Goal: Task Accomplishment & Management: Manage account settings

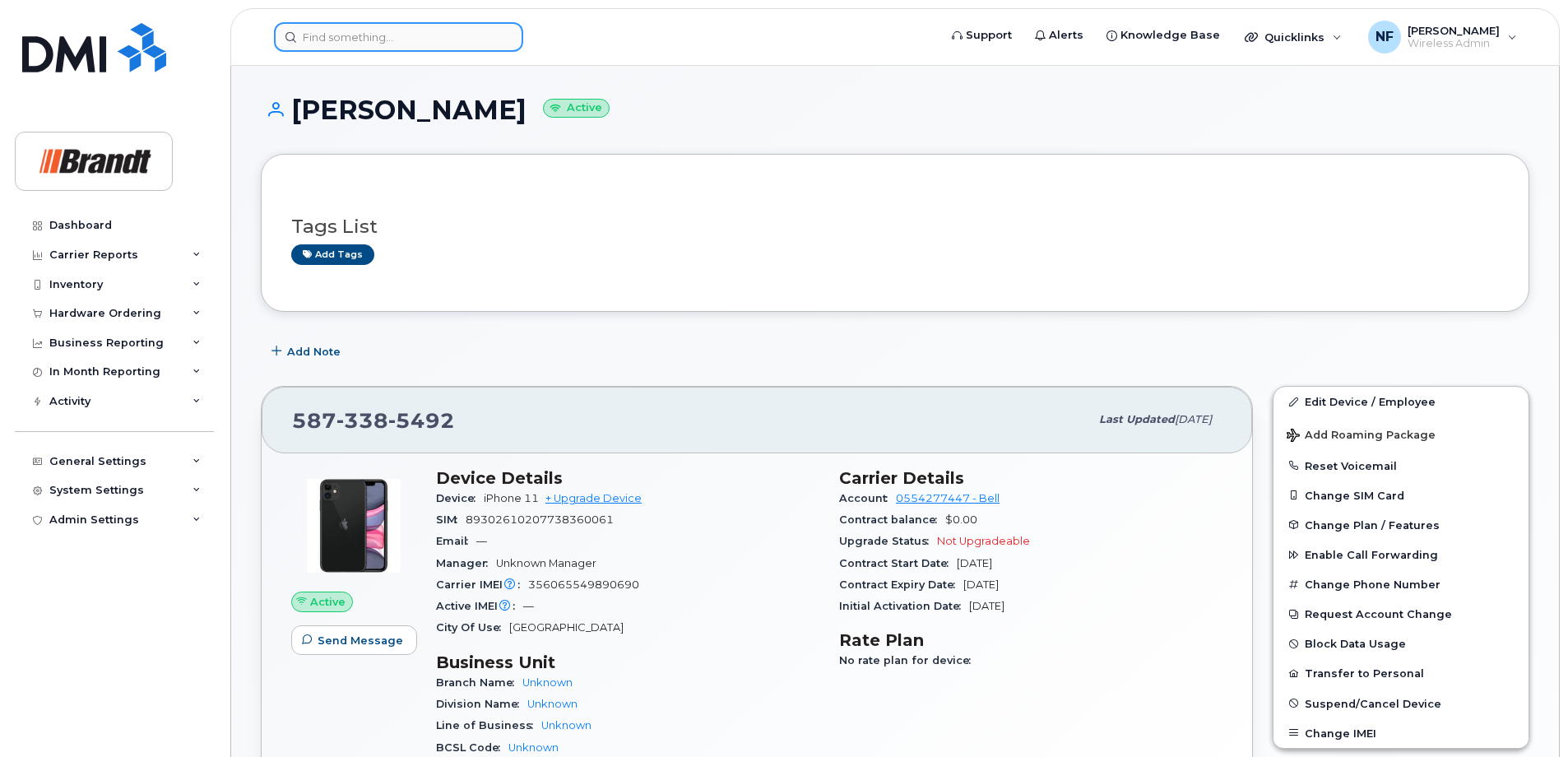
click at [402, 41] on input at bounding box center [398, 37] width 249 height 30
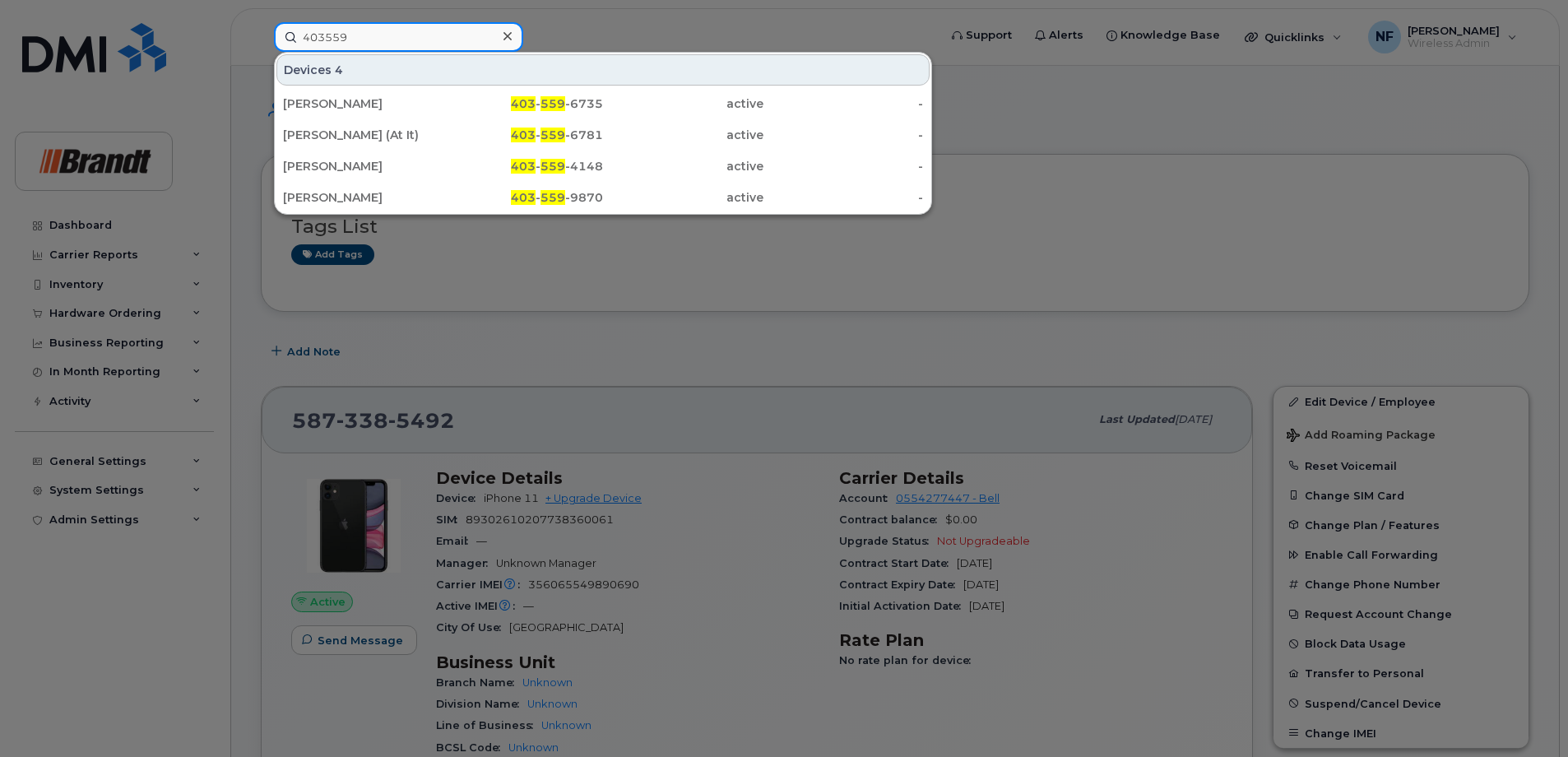
type input "403559"
click at [435, 142] on div "Melinda Zerr (At It)" at bounding box center [363, 135] width 160 height 16
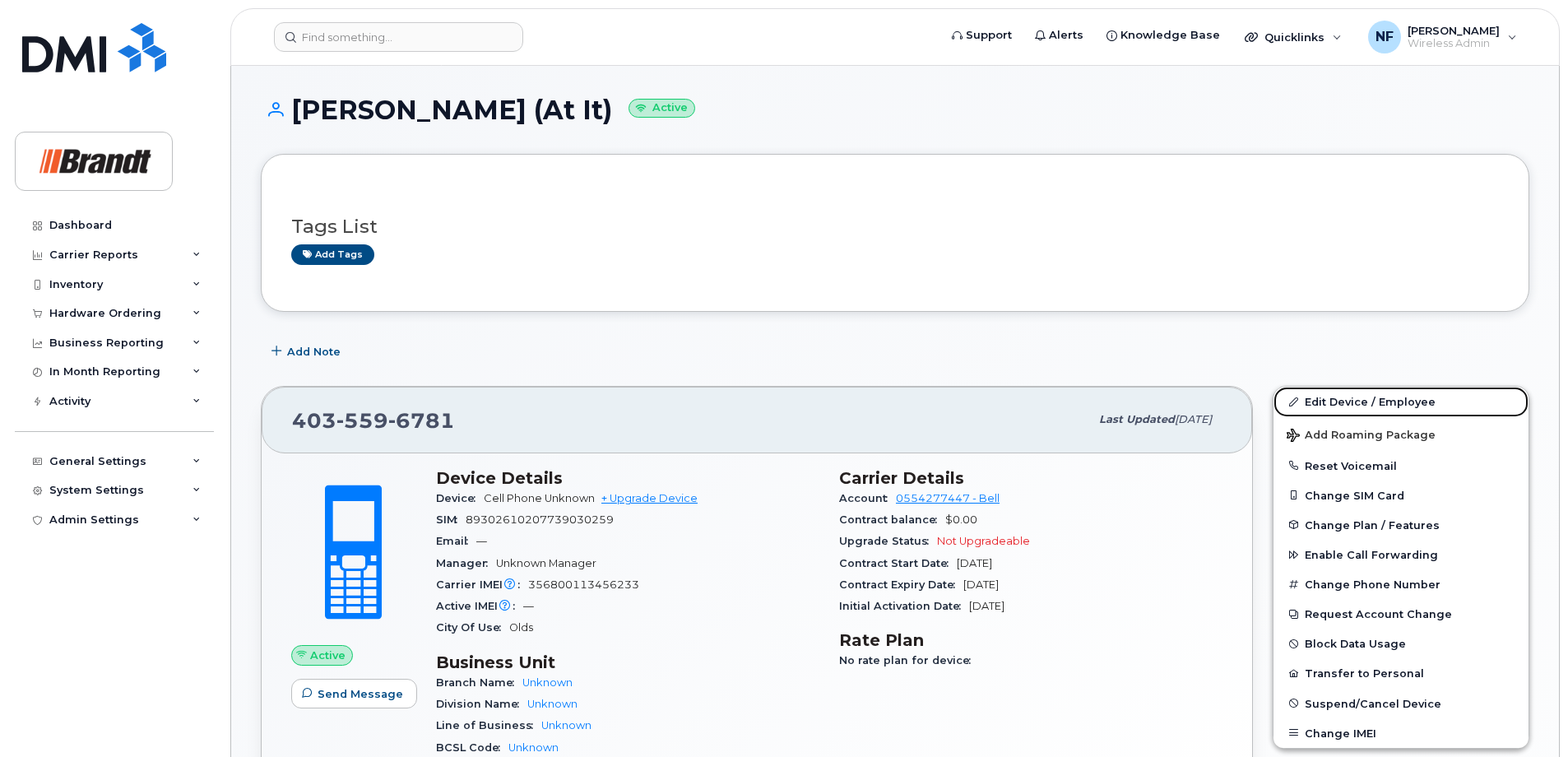
drag, startPoint x: 1362, startPoint y: 403, endPoint x: 1324, endPoint y: 396, distance: 38.6
click at [1362, 403] on link "Edit Device / Employee" at bounding box center [1400, 402] width 255 height 30
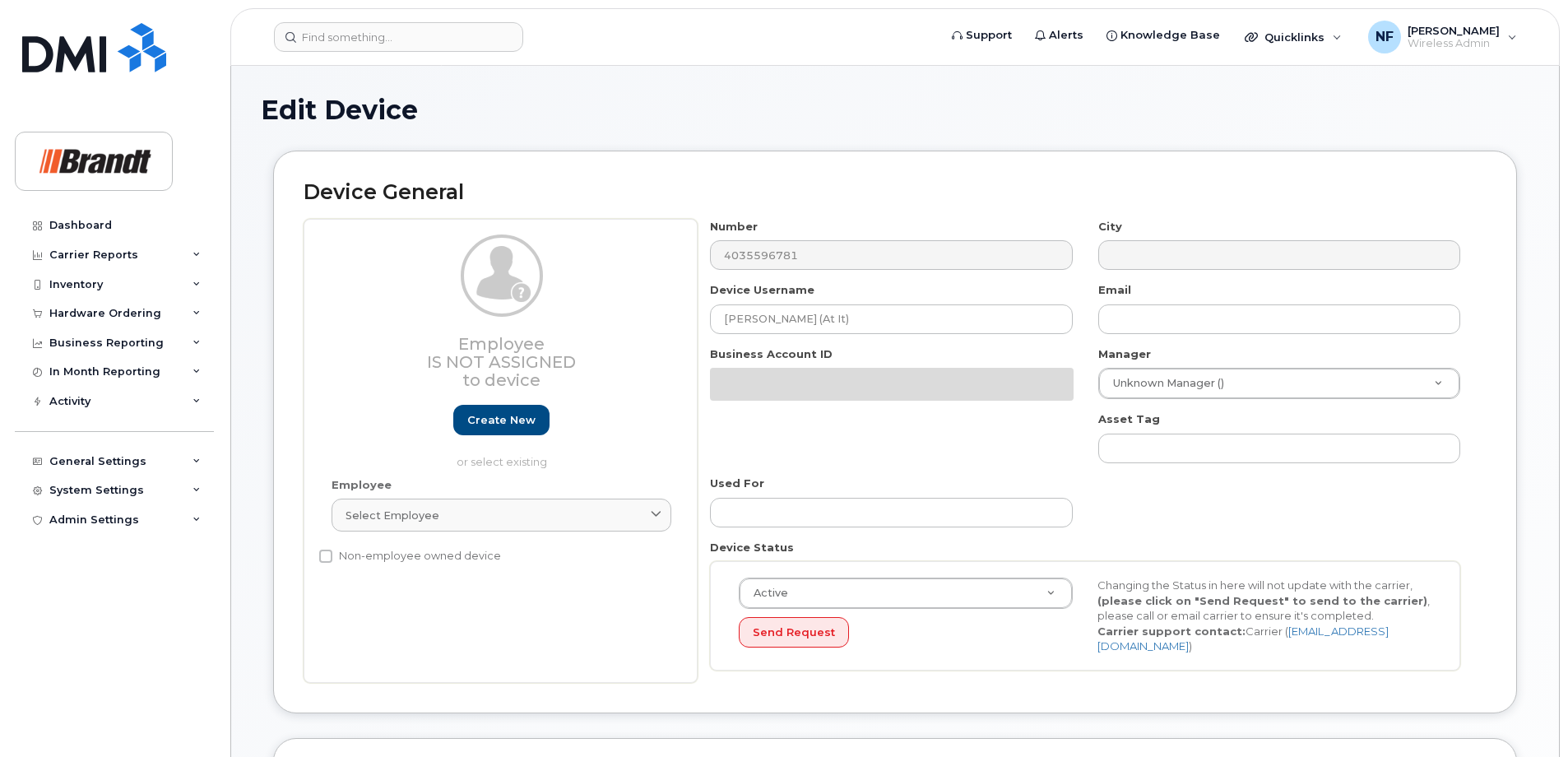
select select "33722384"
select select "34499151"
select select "35132258"
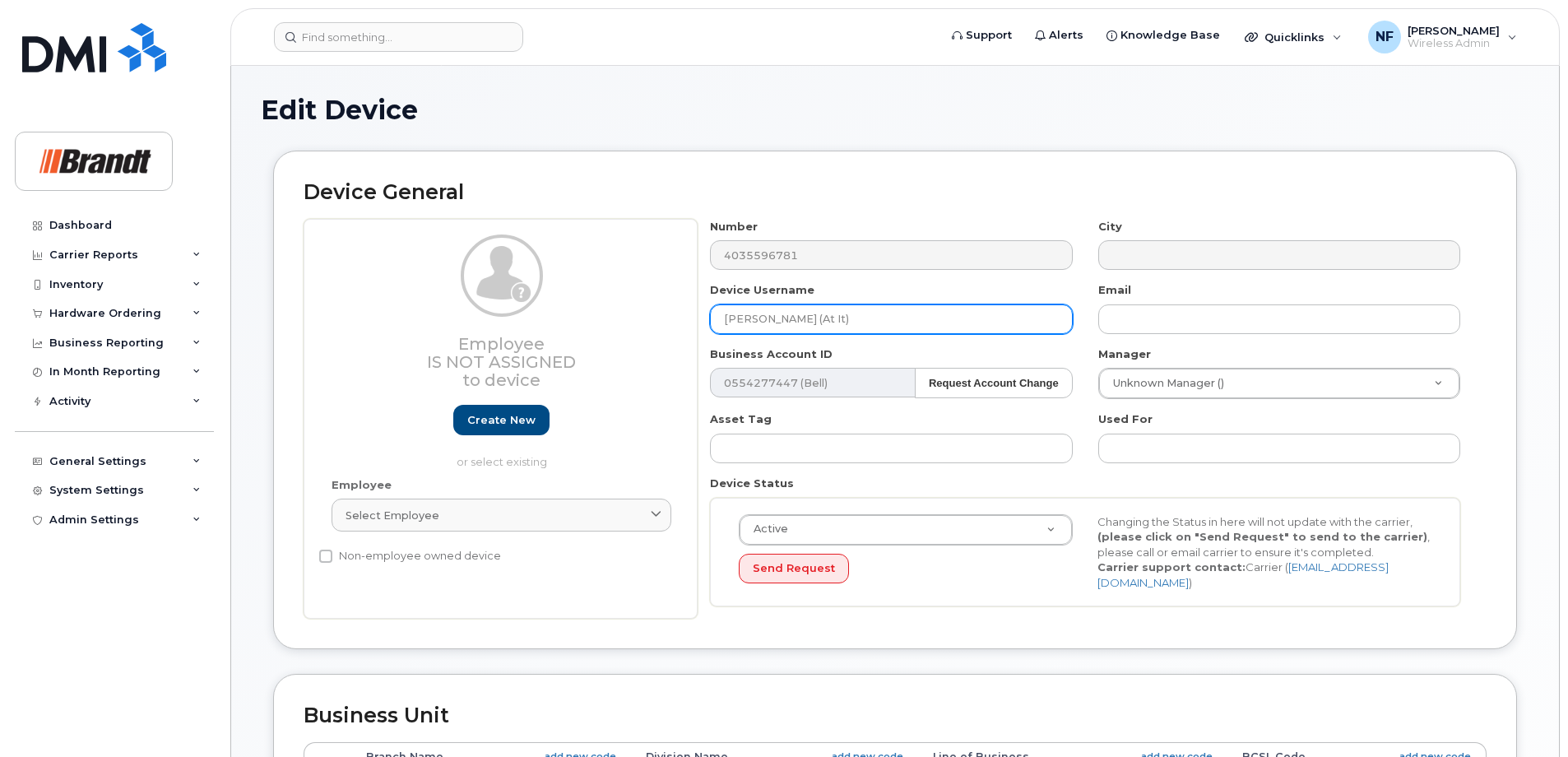
drag, startPoint x: 852, startPoint y: 315, endPoint x: 593, endPoint y: 340, distance: 260.2
click at [593, 340] on div "Employee Is not assigned to device Create new or select existing Employee Selec…" at bounding box center [895, 419] width 1183 height 401
drag, startPoint x: 817, startPoint y: 320, endPoint x: 629, endPoint y: 321, distance: 188.0
click at [629, 321] on div "Employee Is not assigned to device Create new or select existing Employee Selec…" at bounding box center [895, 419] width 1183 height 401
paste input "A07608"
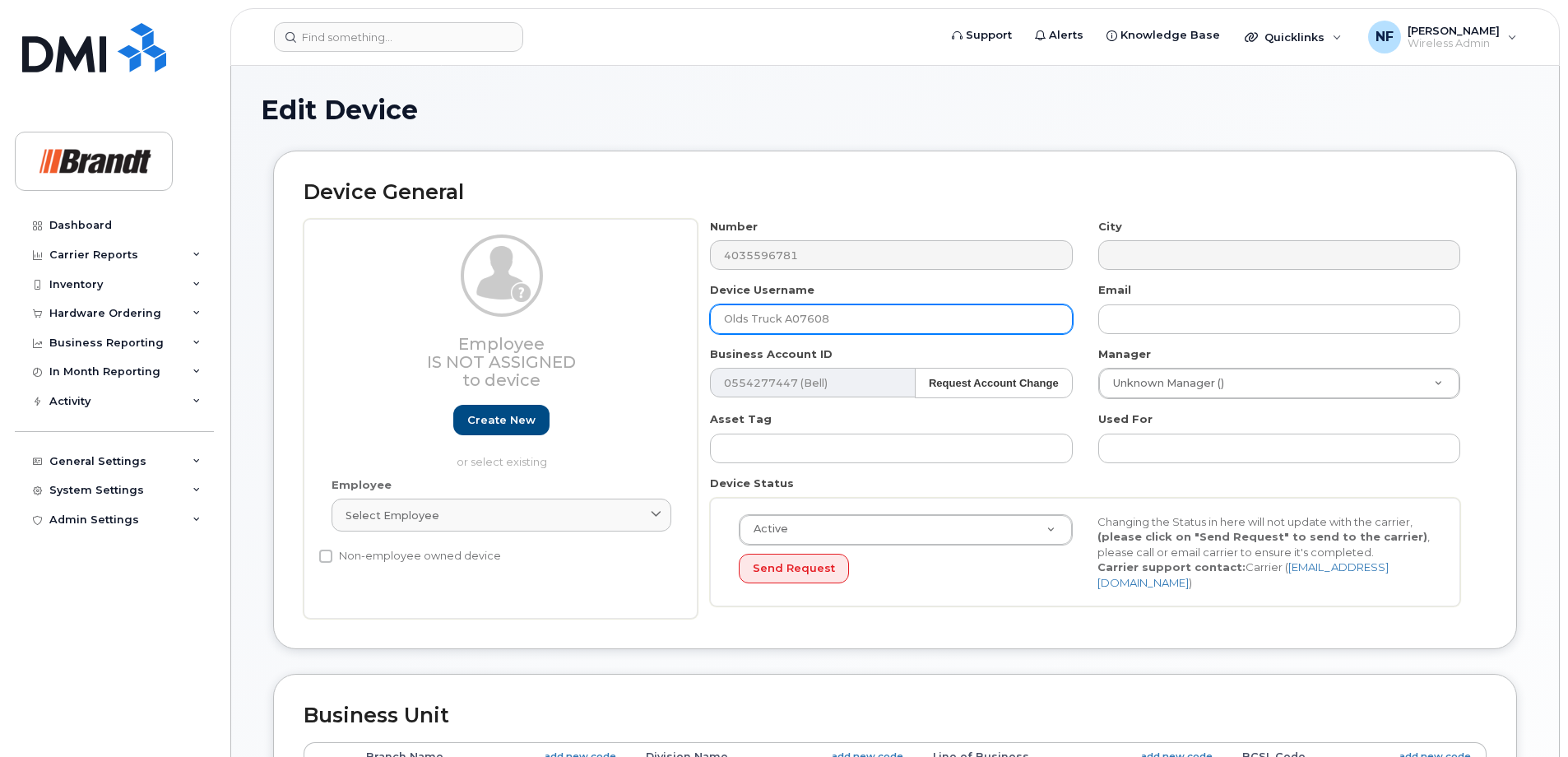
type input "Olds Truck A07608"
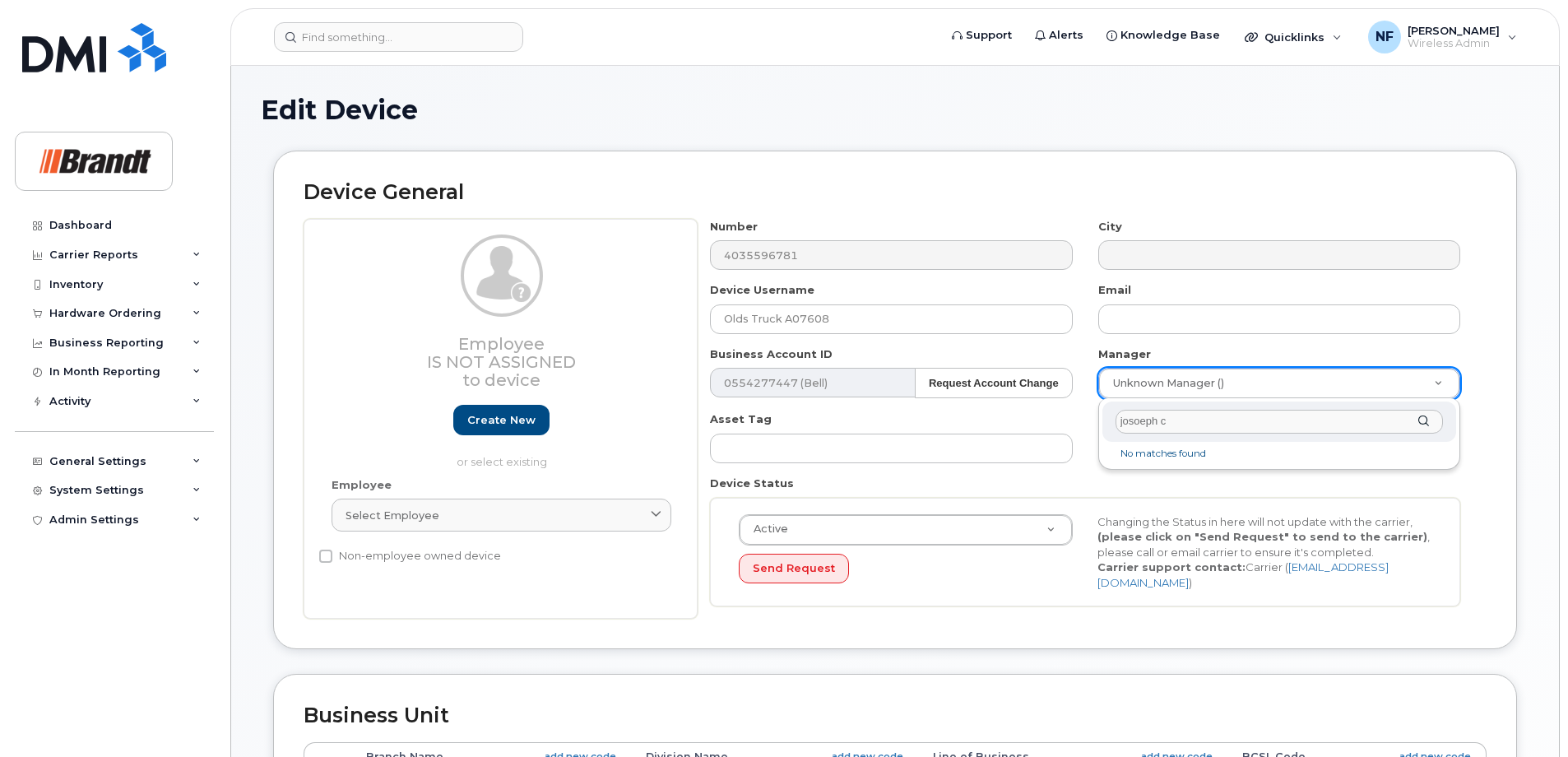
drag, startPoint x: 1058, startPoint y: 414, endPoint x: 1002, endPoint y: 414, distance: 56.0
click at [1002, 414] on body "Support Alerts Knowledge Base Quicklinks Suspend / Cancel Device Change SIM Car…" at bounding box center [784, 724] width 1568 height 1448
type input "clendin"
type input "2751079"
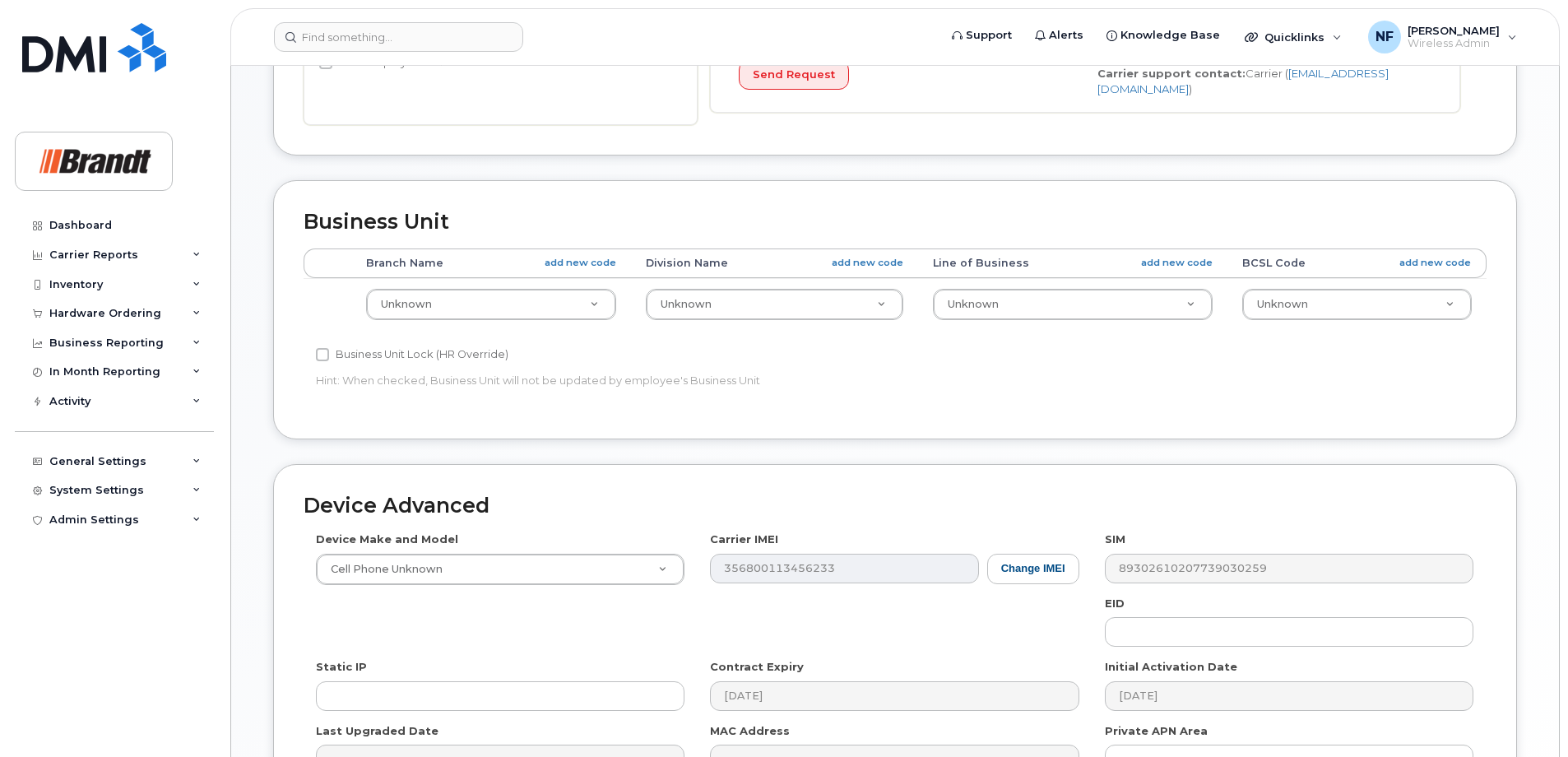
scroll to position [685, 0]
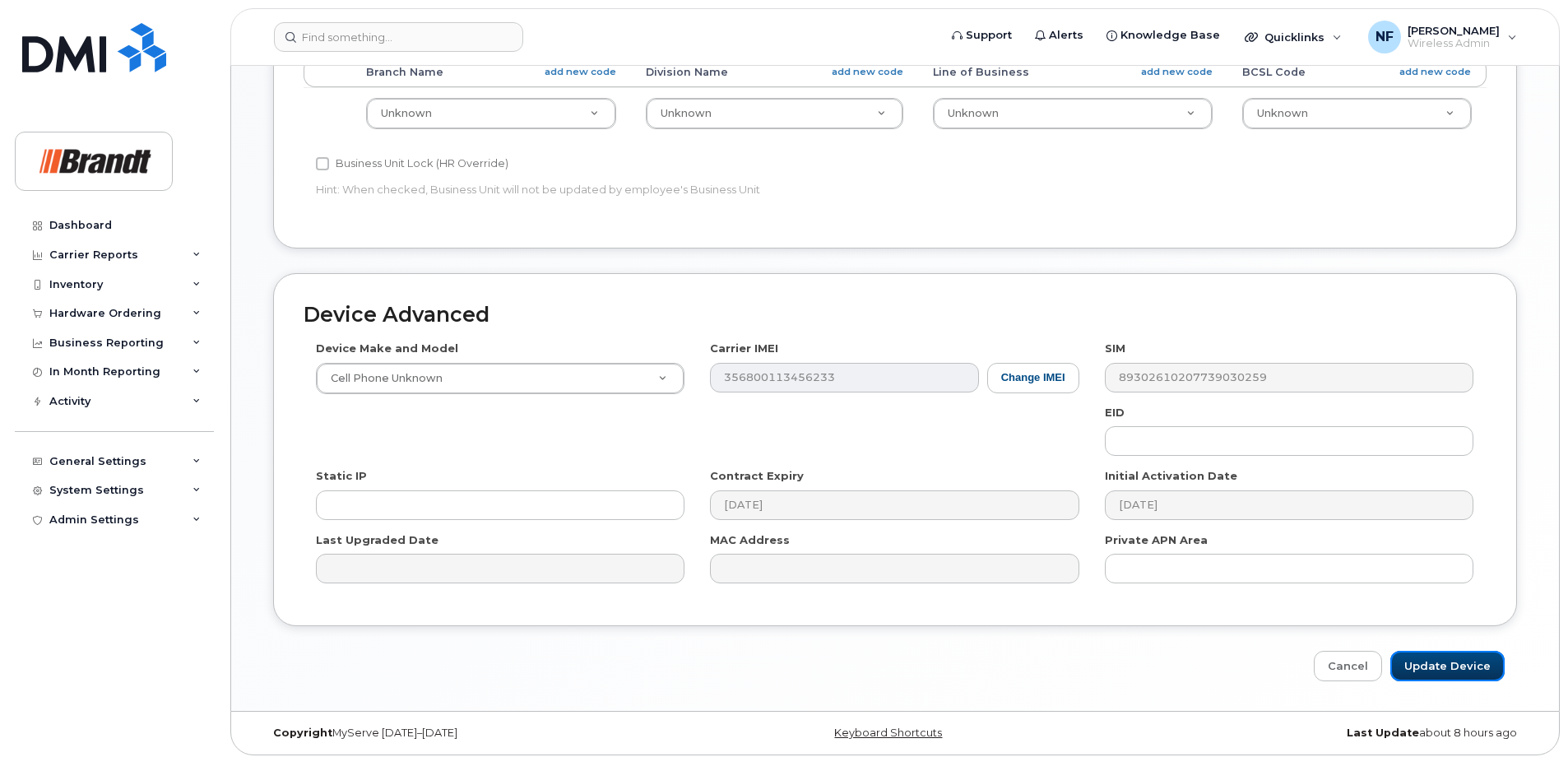
click at [1428, 650] on input "Update Device" at bounding box center [1447, 666] width 114 height 31
type input "Saving..."
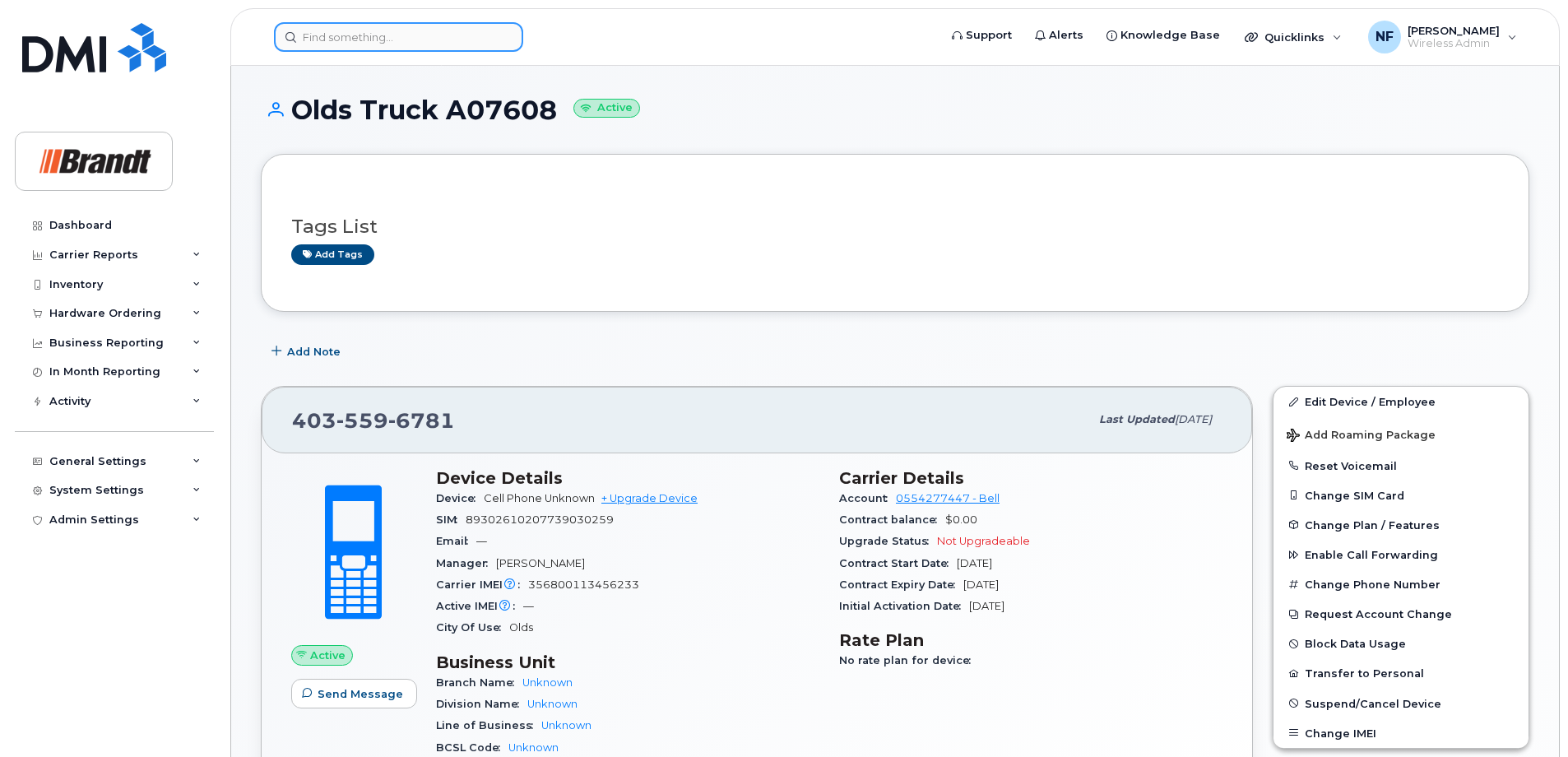
click at [356, 36] on input at bounding box center [398, 37] width 249 height 30
paste input "4034156130"
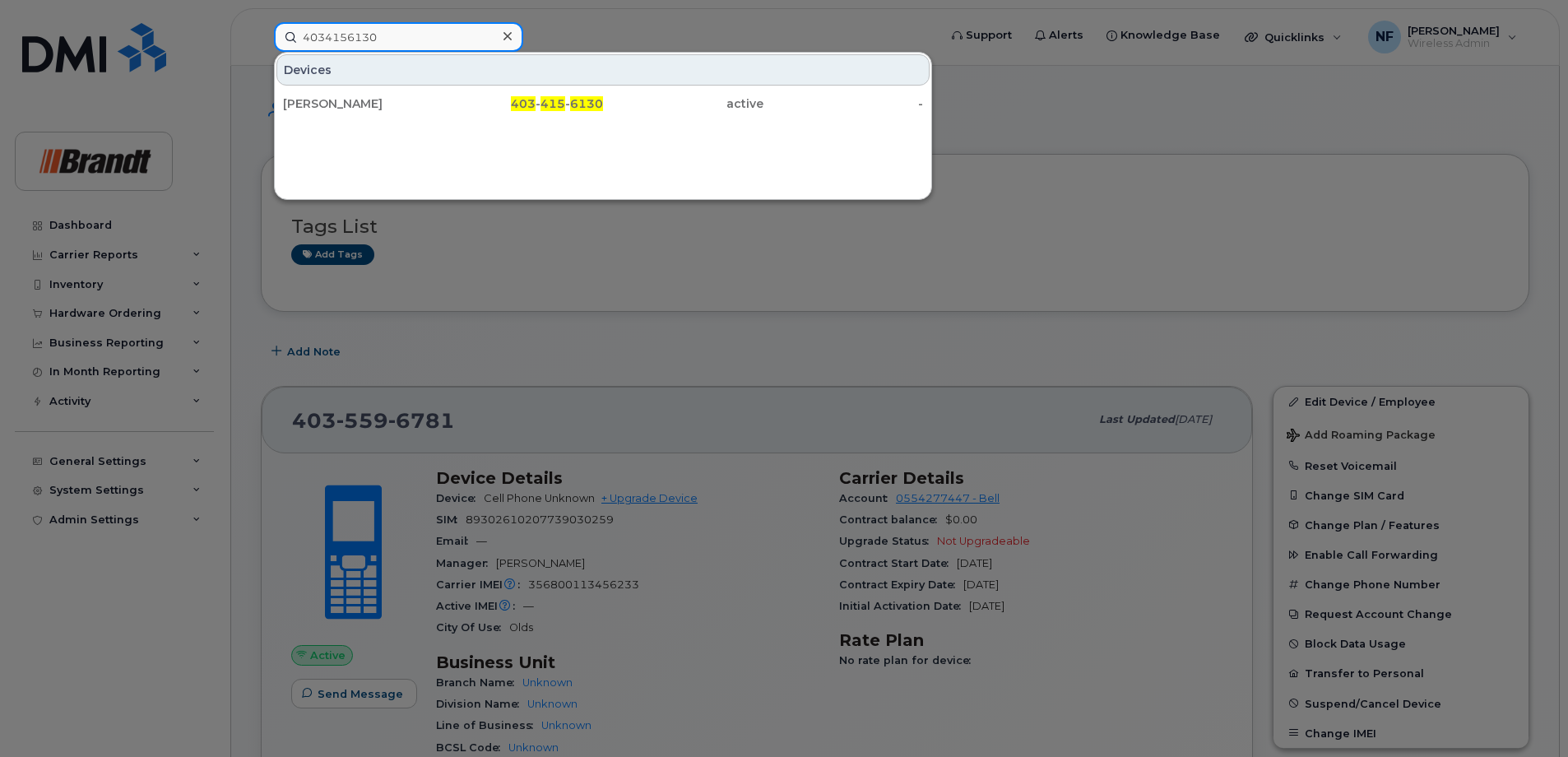
type input "4034156130"
click at [437, 101] on div "[PERSON_NAME]" at bounding box center [363, 103] width 160 height 16
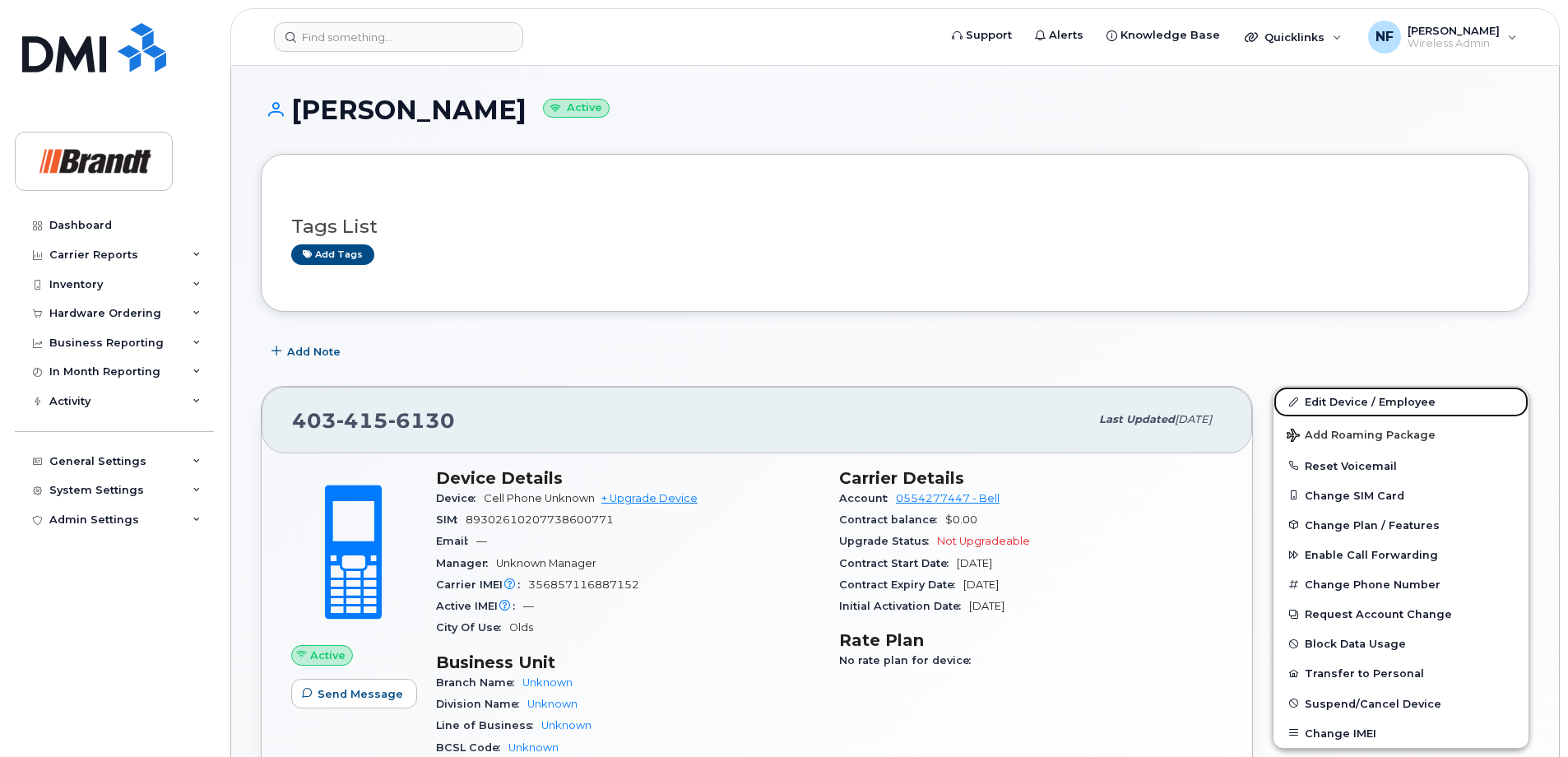
drag, startPoint x: 1404, startPoint y: 405, endPoint x: 981, endPoint y: 369, distance: 424.5
click at [1404, 405] on link "Edit Device / Employee" at bounding box center [1400, 402] width 255 height 30
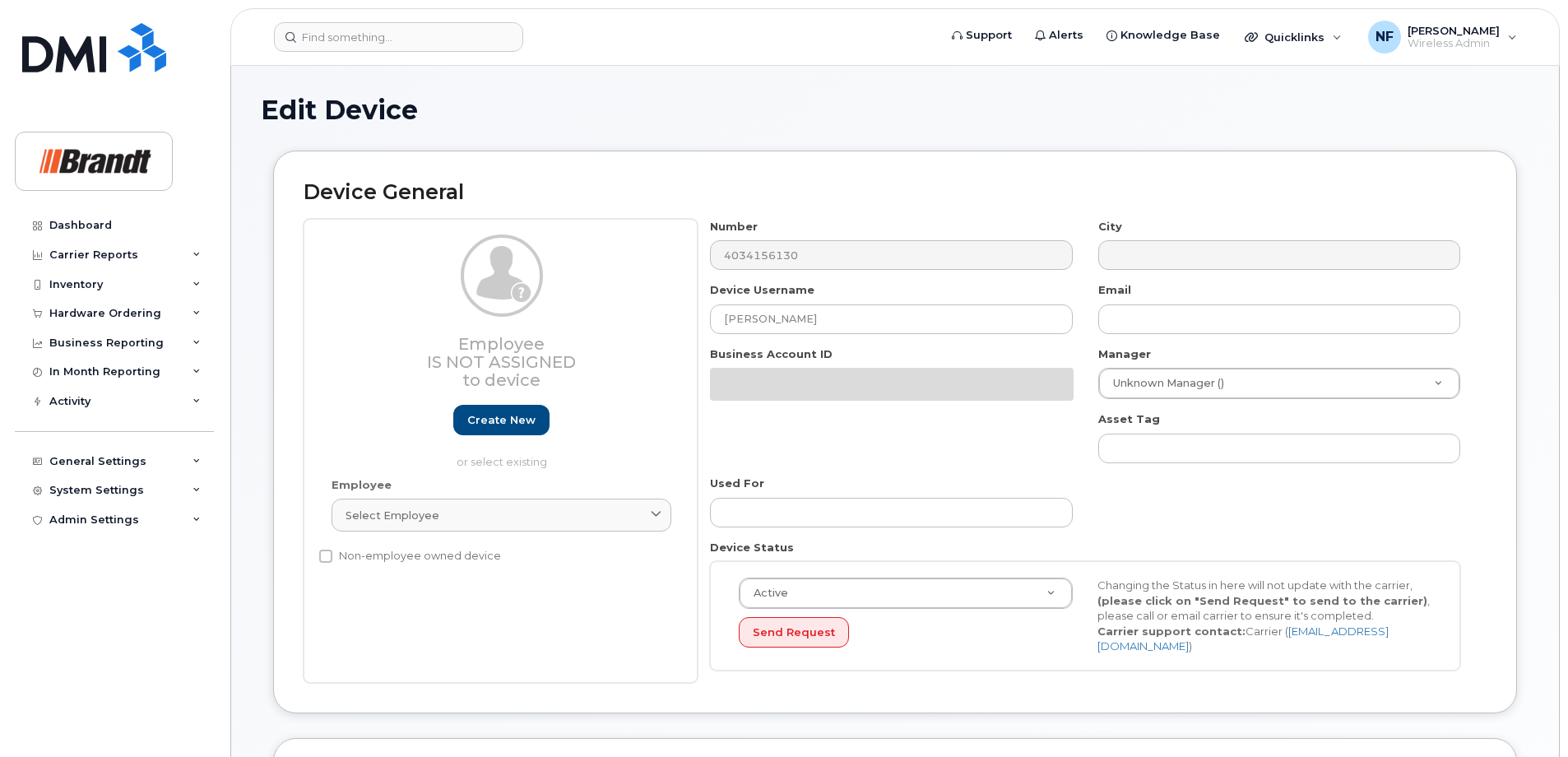
select select "33722384"
select select "34499151"
select select "35132258"
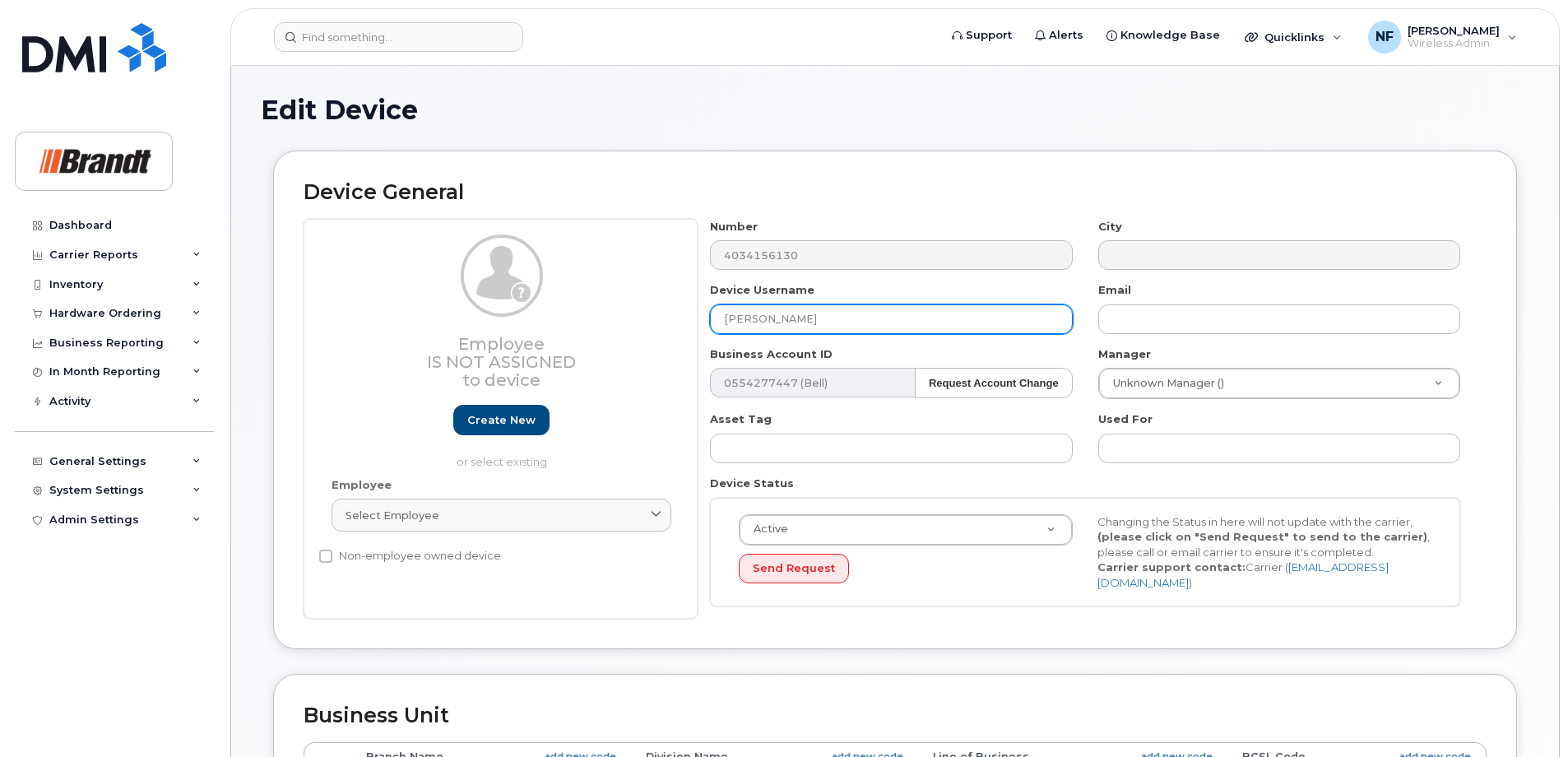
drag, startPoint x: 789, startPoint y: 321, endPoint x: 697, endPoint y: 321, distance: 92.0
click at [697, 321] on div "Device Username Emma Martin" at bounding box center [891, 308] width 388 height 52
paste input "Olds Truck A07596"
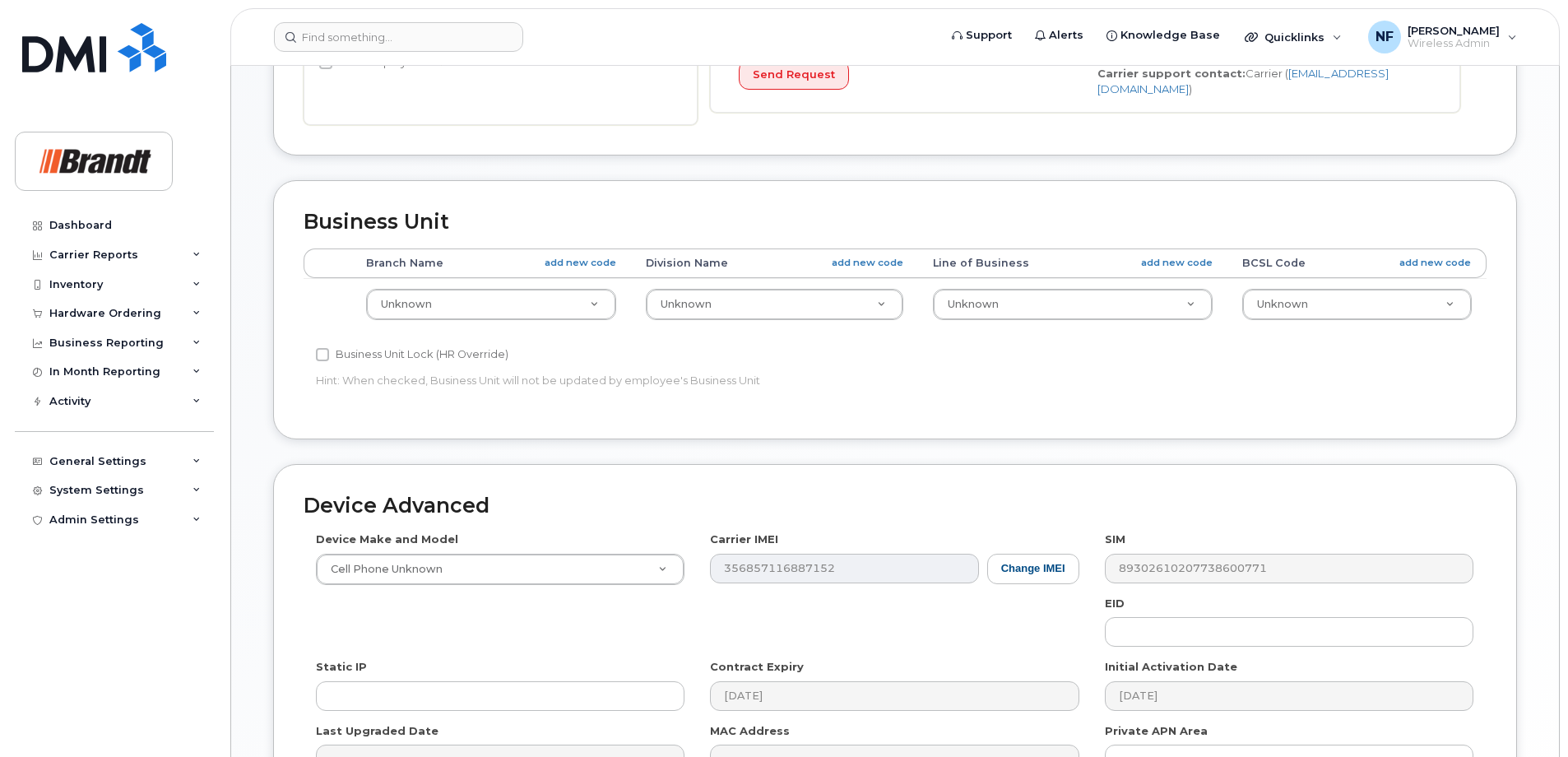
scroll to position [685, 0]
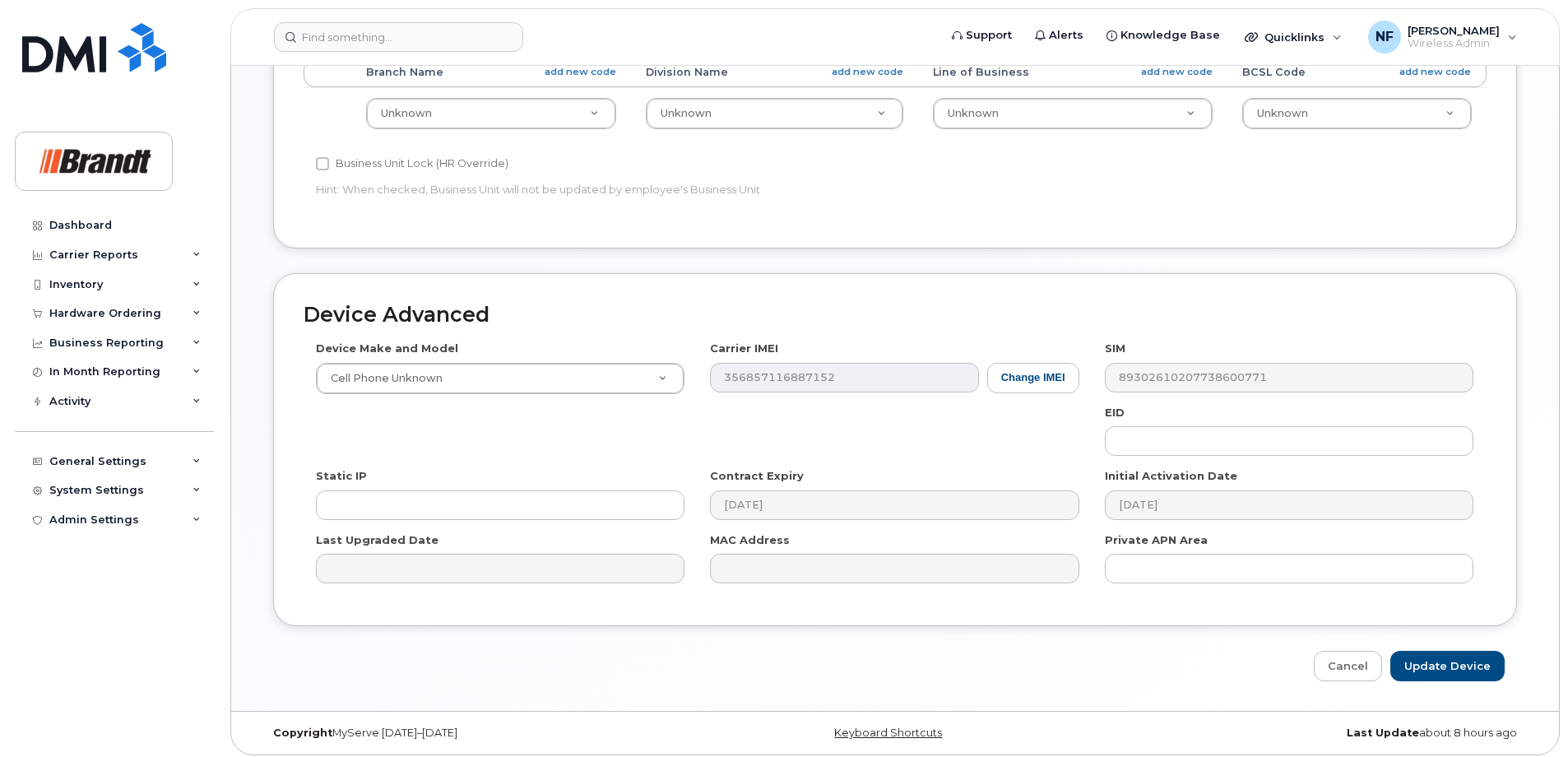
type input "Olds Truck A07596"
click at [1433, 650] on input "Update Device" at bounding box center [1447, 666] width 114 height 31
type input "Saving..."
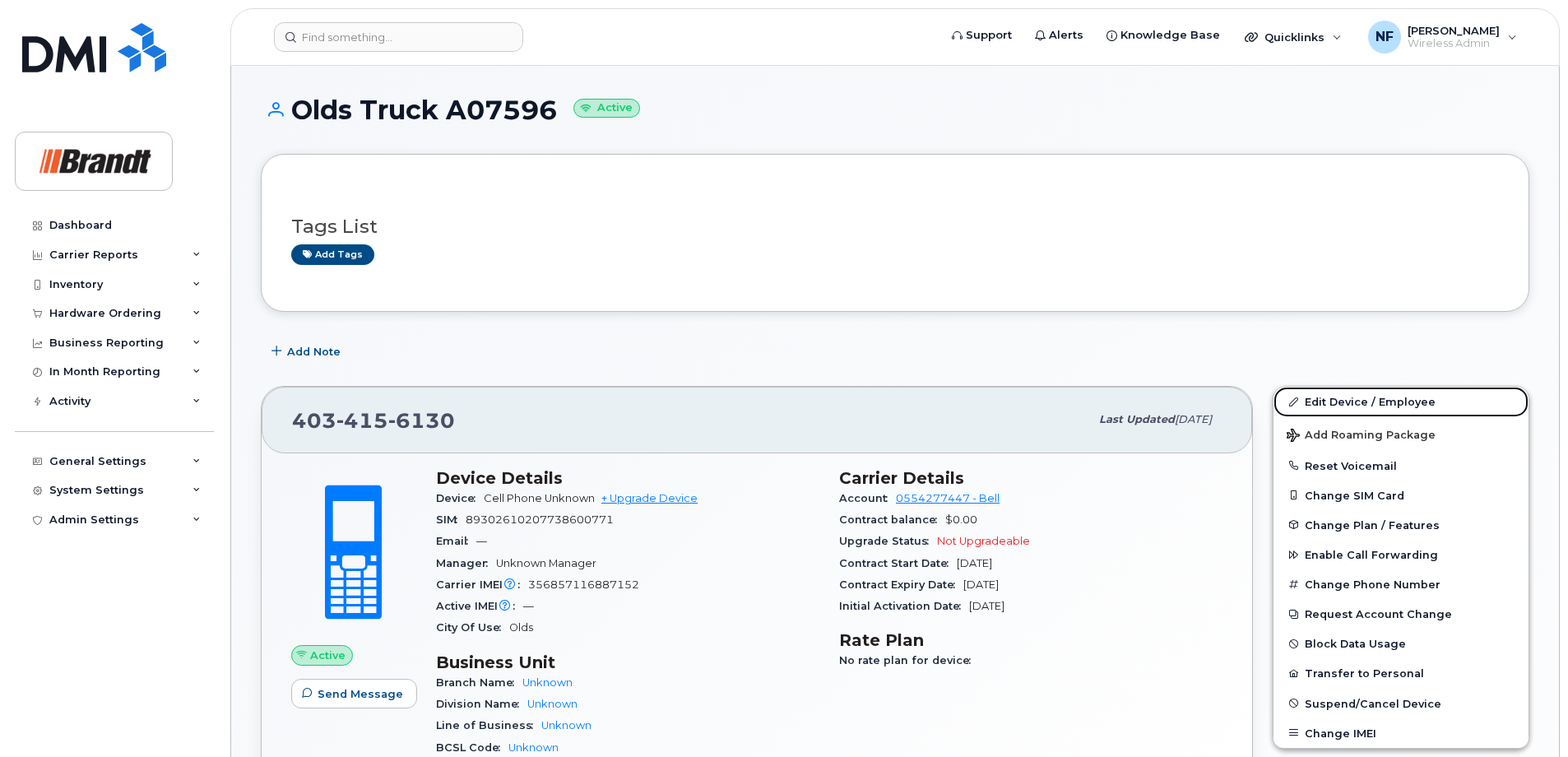
click at [1332, 404] on link "Edit Device / Employee" at bounding box center [1400, 402] width 255 height 30
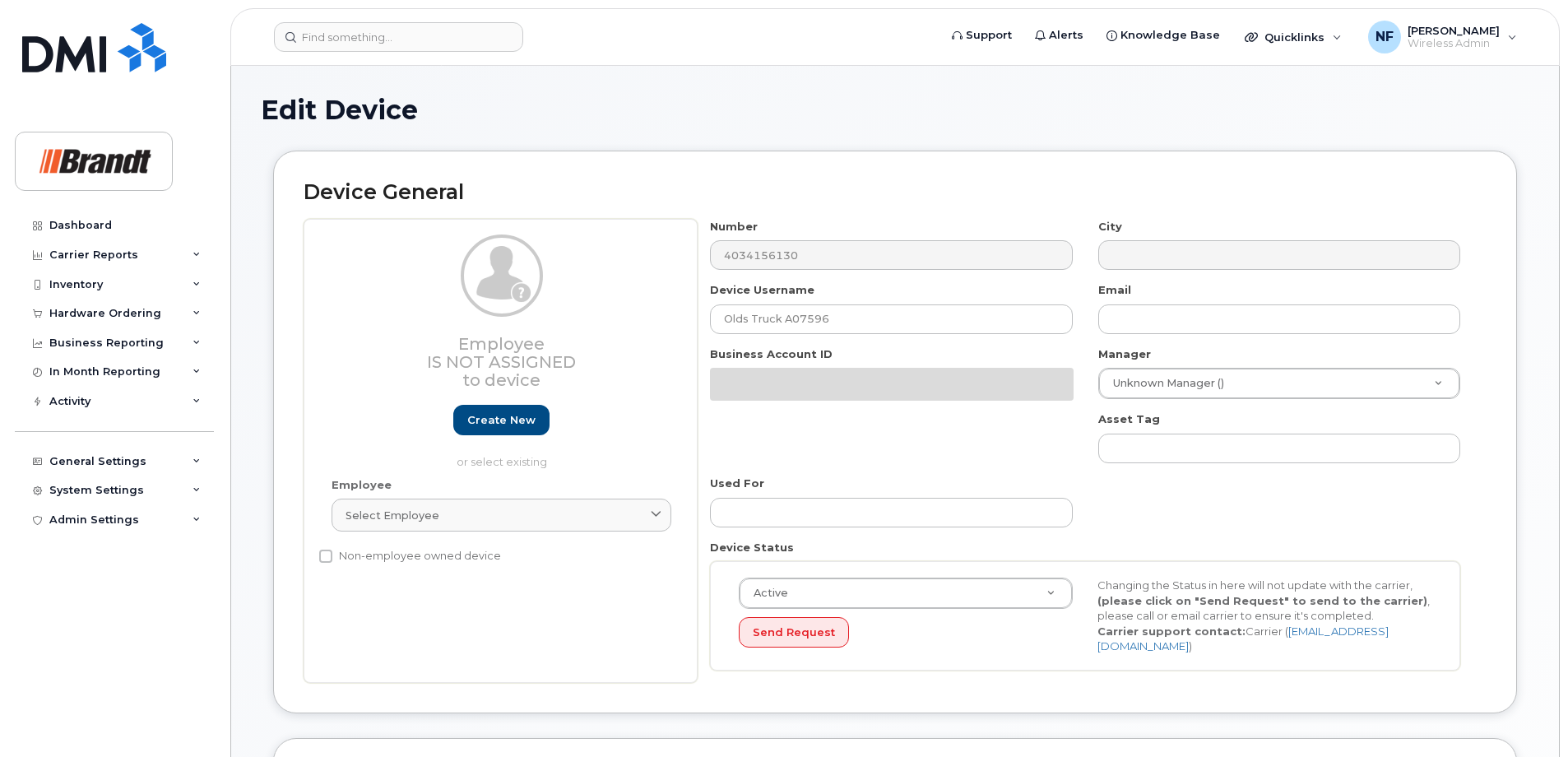
select select "33722384"
select select "34499151"
select select "35132258"
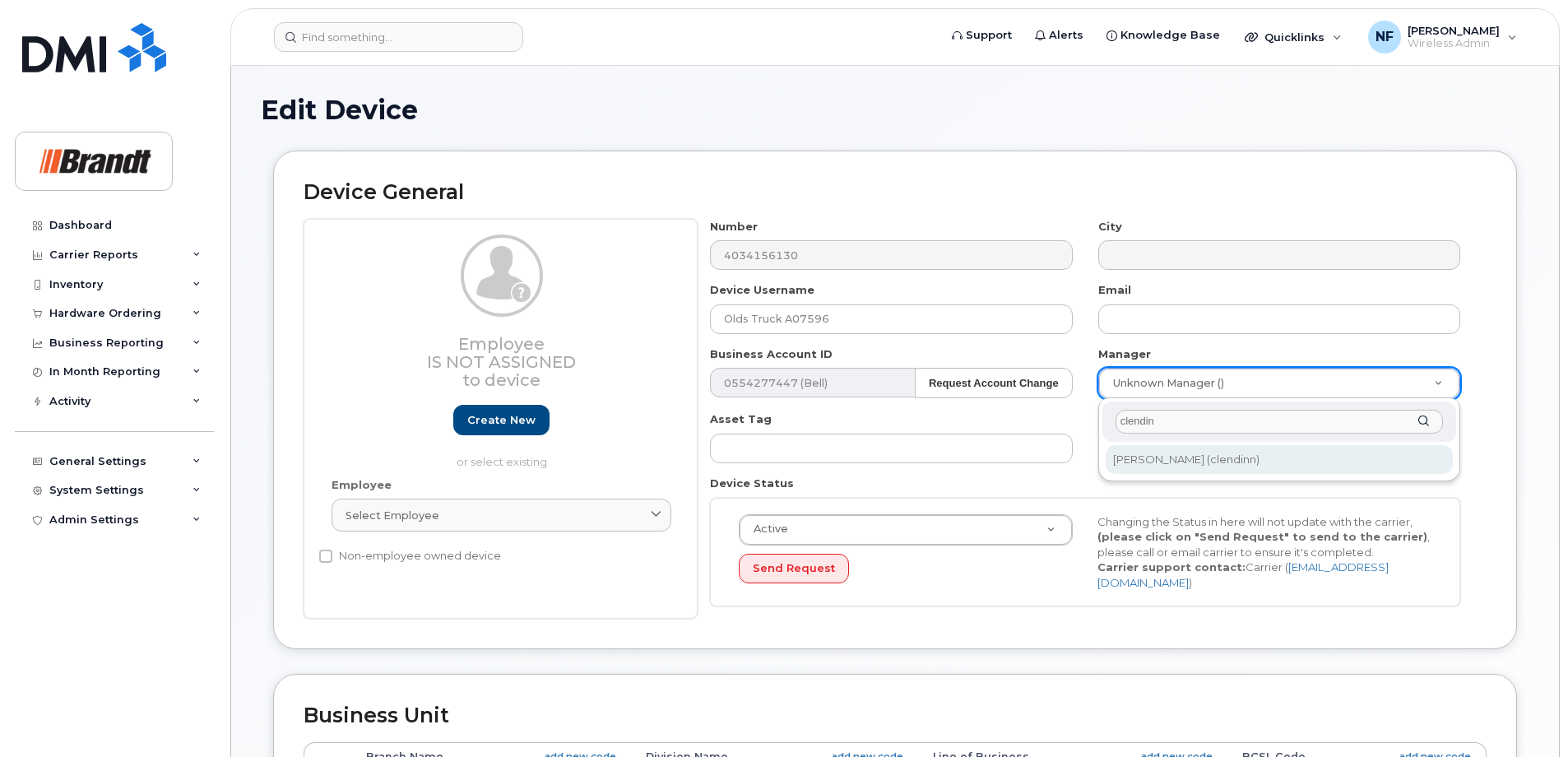
type input "clendin"
type input "2751079"
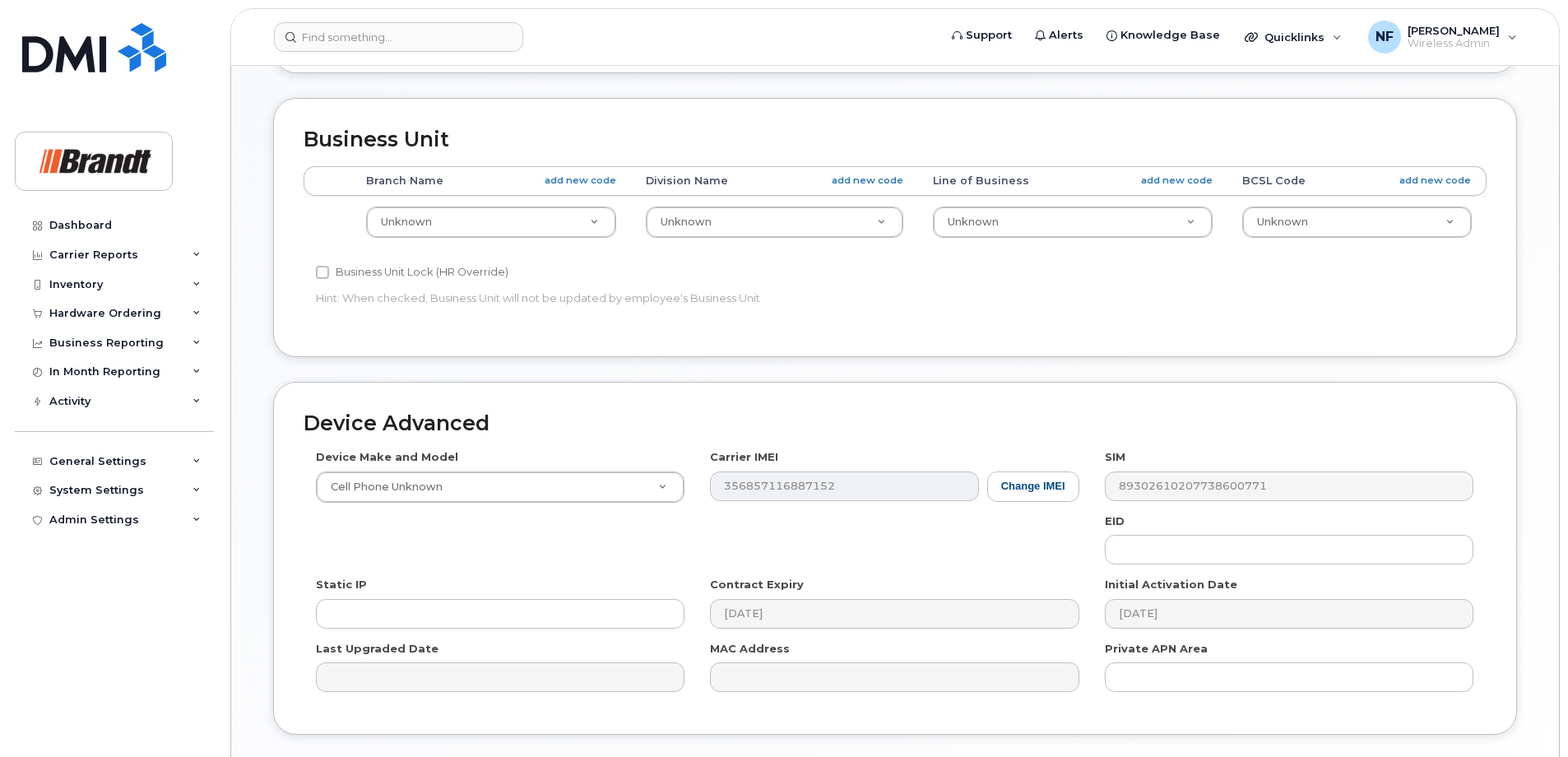
scroll to position [685, 0]
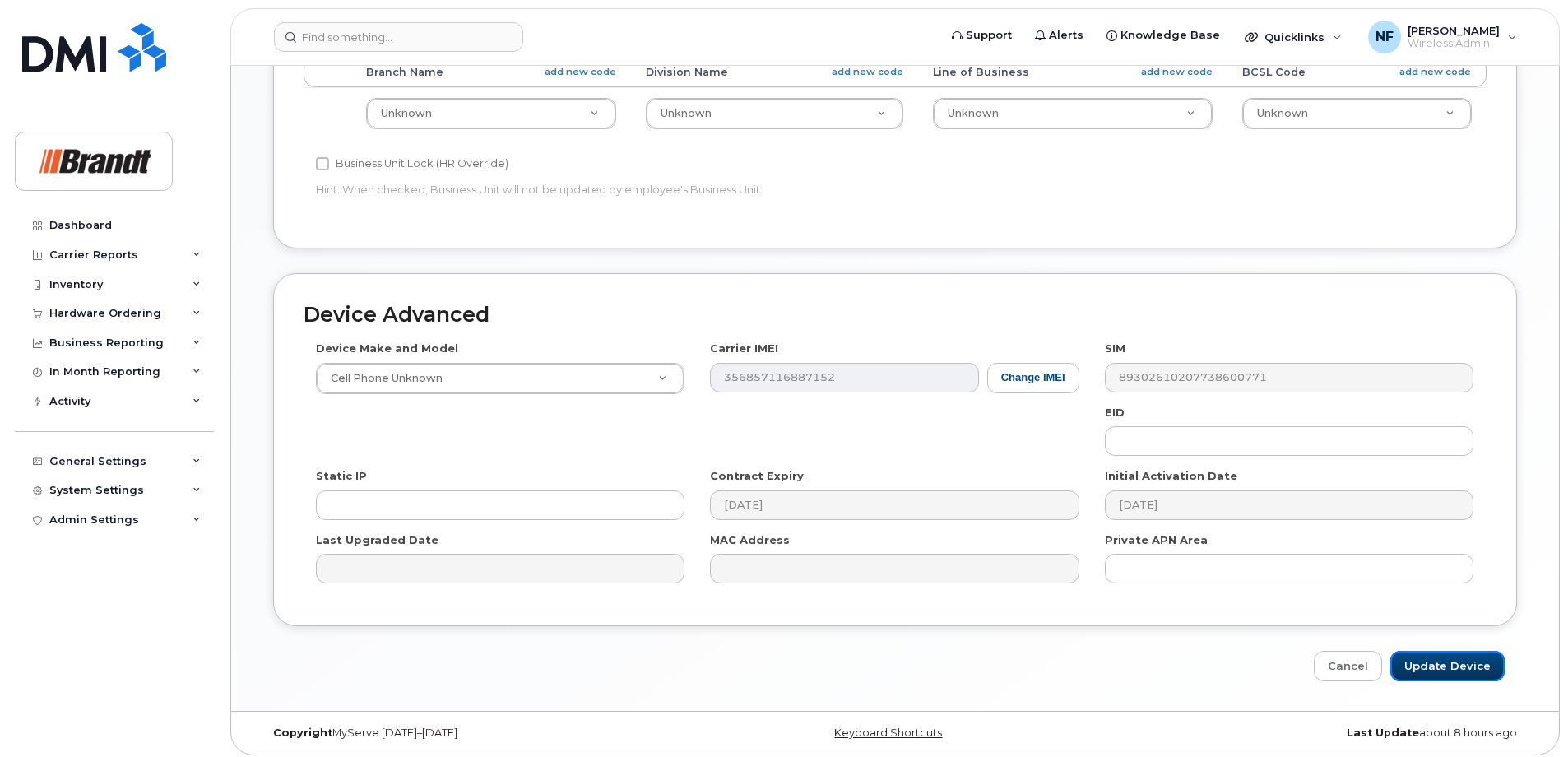
click at [1458, 660] on input "Update Device" at bounding box center [1447, 666] width 114 height 31
type input "Saving..."
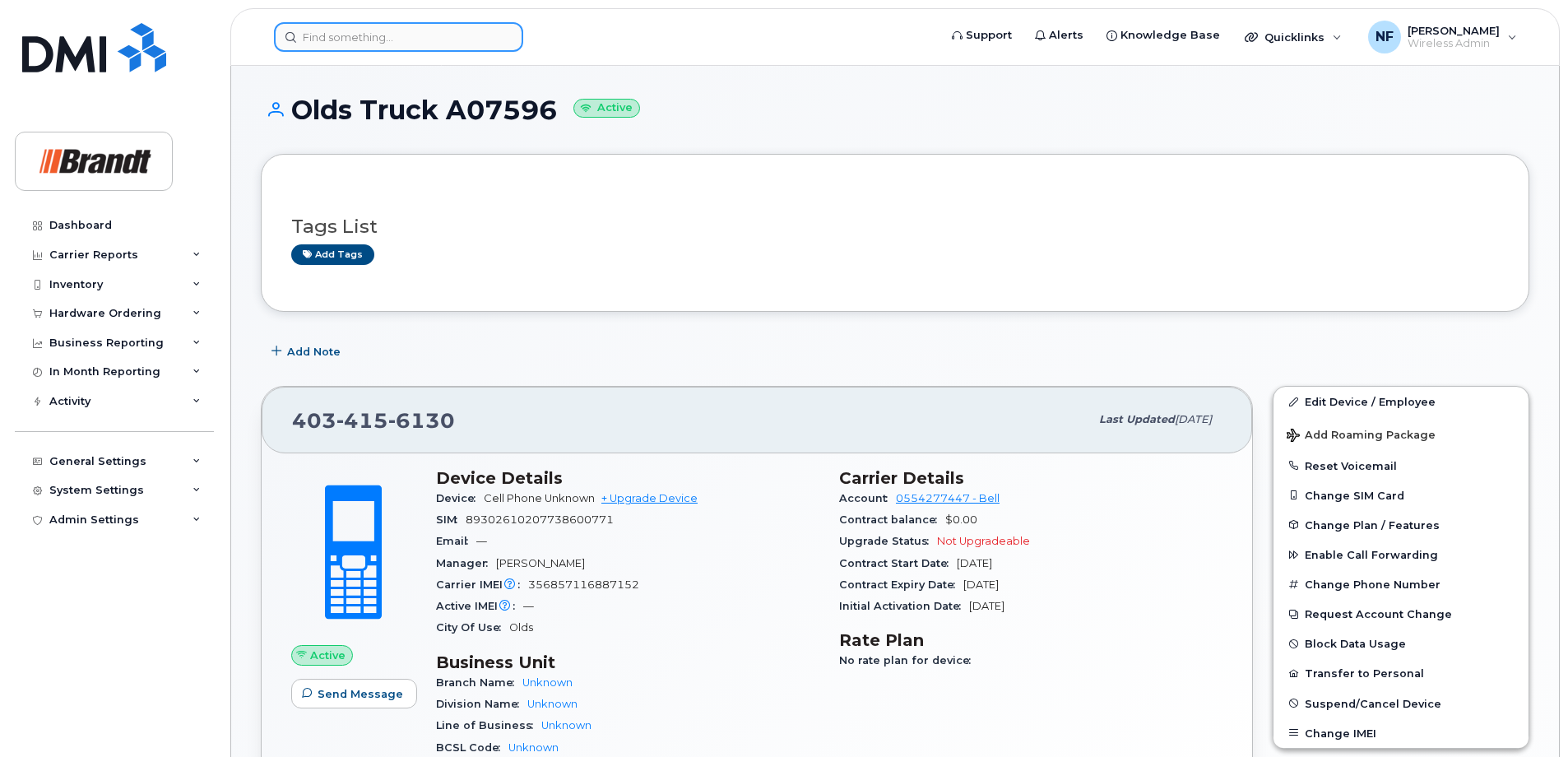
click at [479, 33] on input at bounding box center [398, 37] width 249 height 30
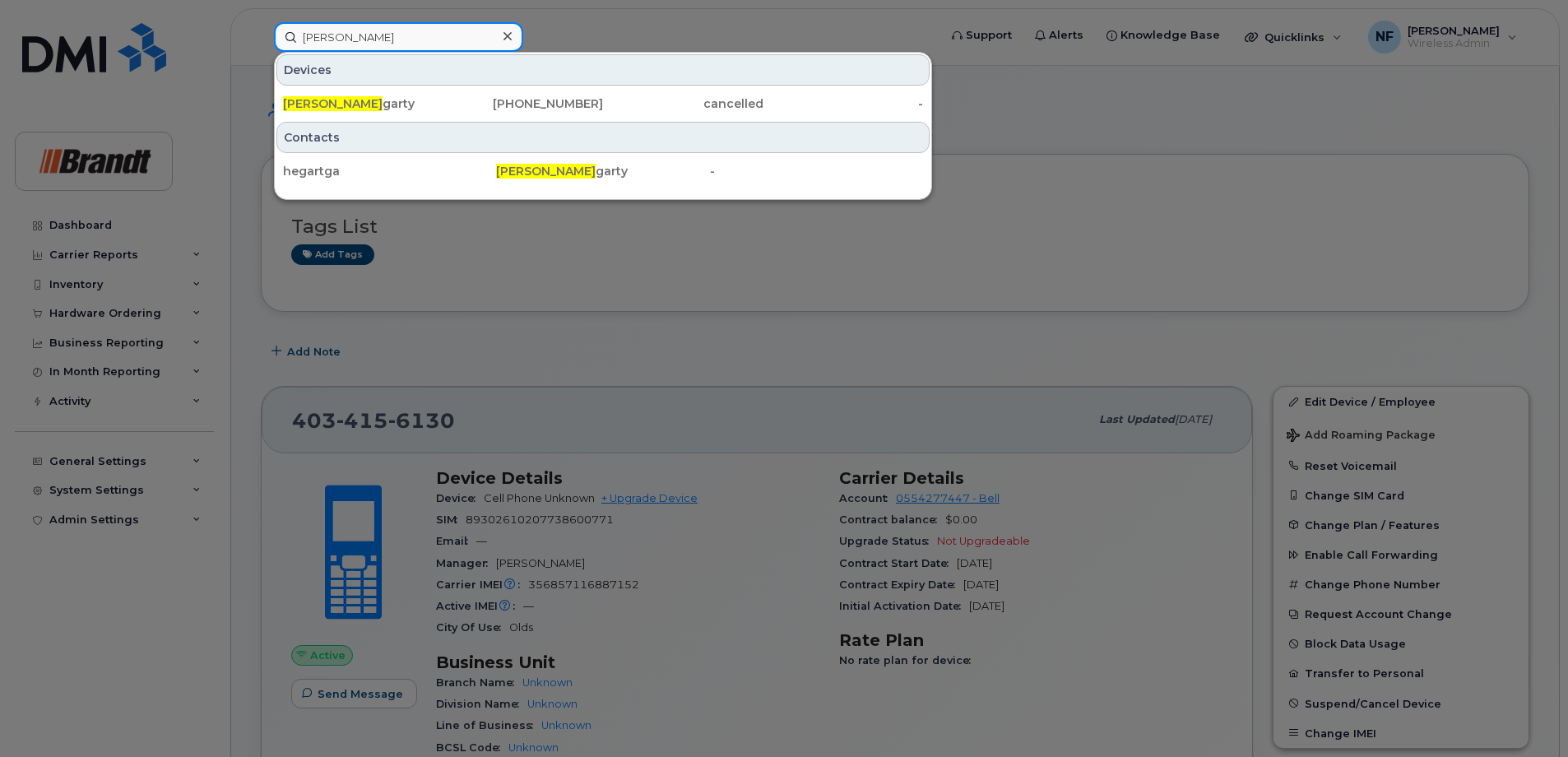
type input "[PERSON_NAME]"
click at [505, 39] on icon at bounding box center [508, 37] width 9 height 9
